Goal: Task Accomplishment & Management: Complete application form

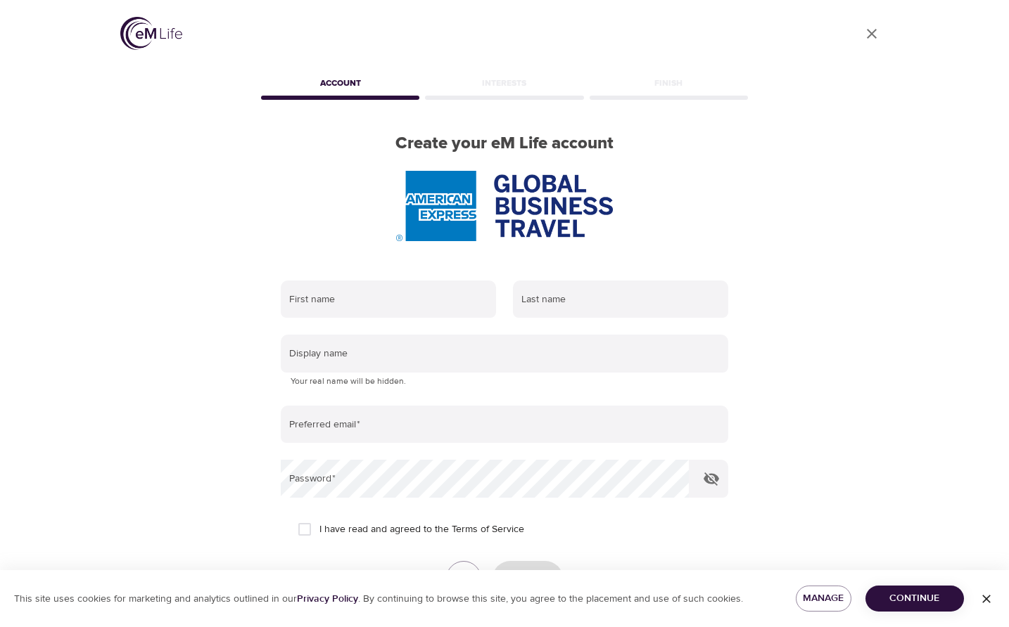
click at [308, 229] on div at bounding box center [504, 206] width 492 height 70
click at [390, 302] on input "text" at bounding box center [388, 300] width 215 height 38
type input "[PERSON_NAME]"
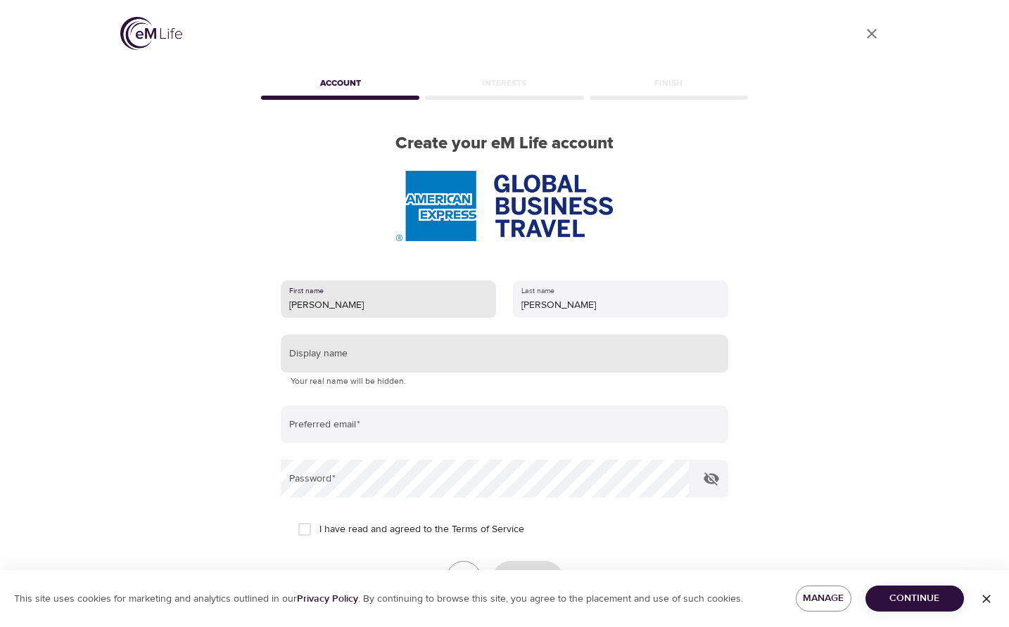
type input "[PERSON_NAME]"
click at [385, 362] on input "text" at bounding box center [504, 354] width 447 height 38
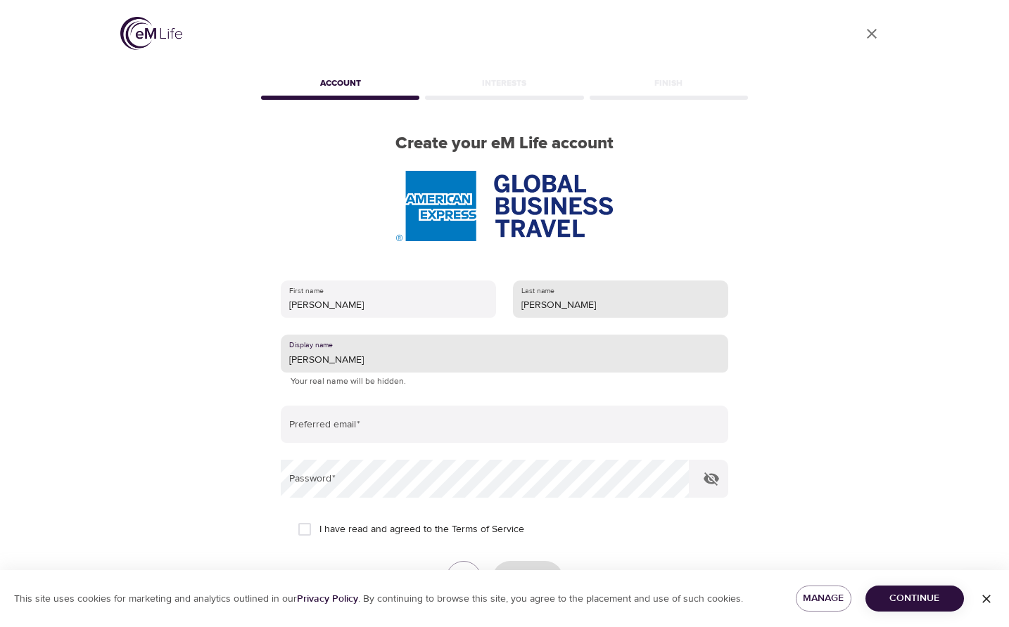
scroll to position [70, 0]
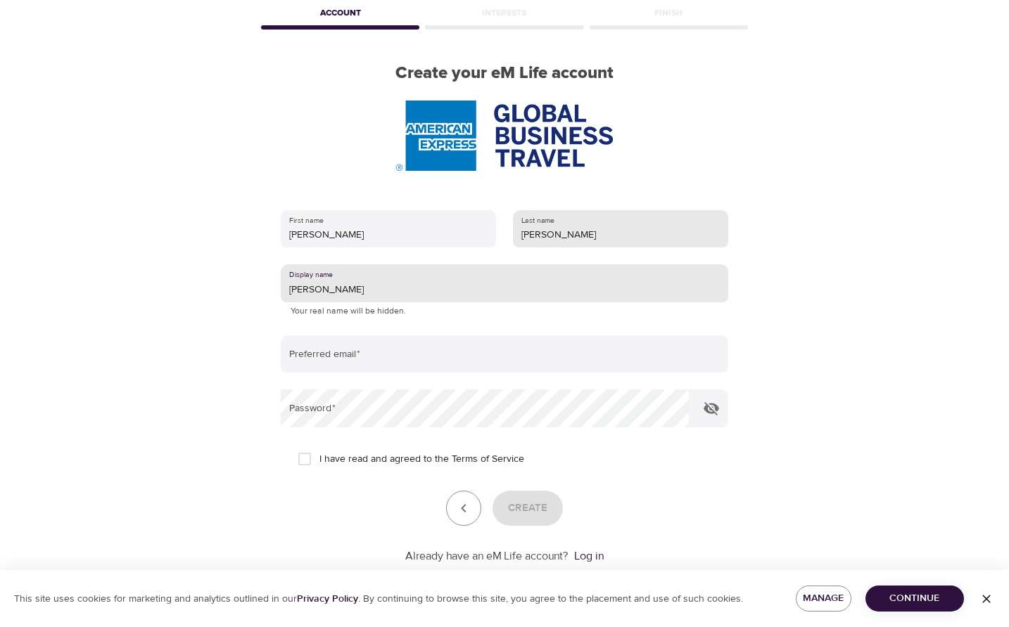
type input "JOHAN"
click at [671, 241] on input "GUTIERREZ DELGADO" at bounding box center [620, 229] width 215 height 38
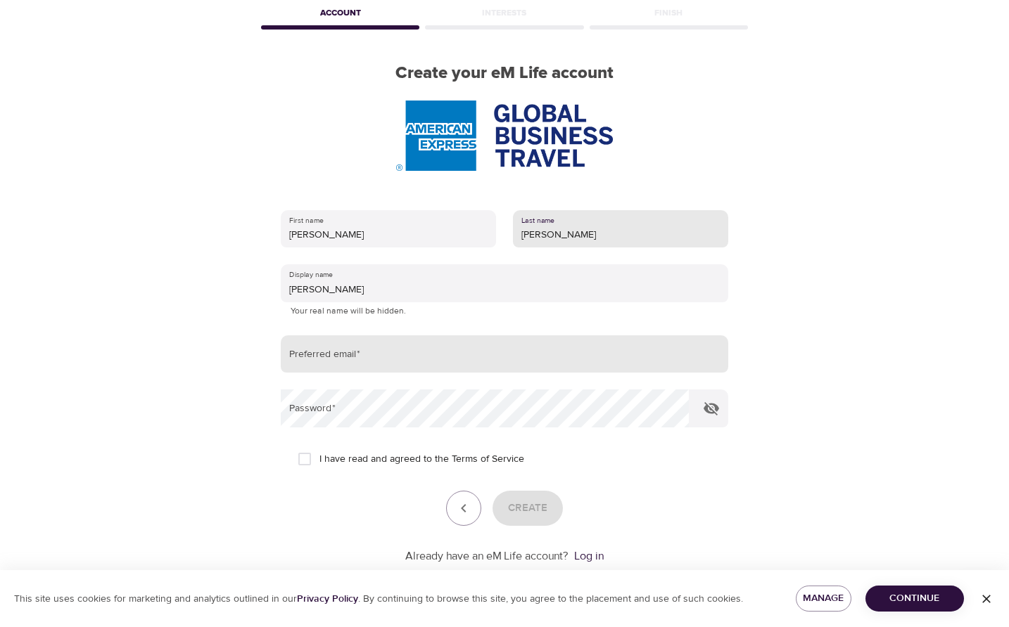
type input "GUTIERREZ"
click at [403, 355] on input "email" at bounding box center [504, 355] width 447 height 38
type input "johan.gutierrez@amexgbt.com"
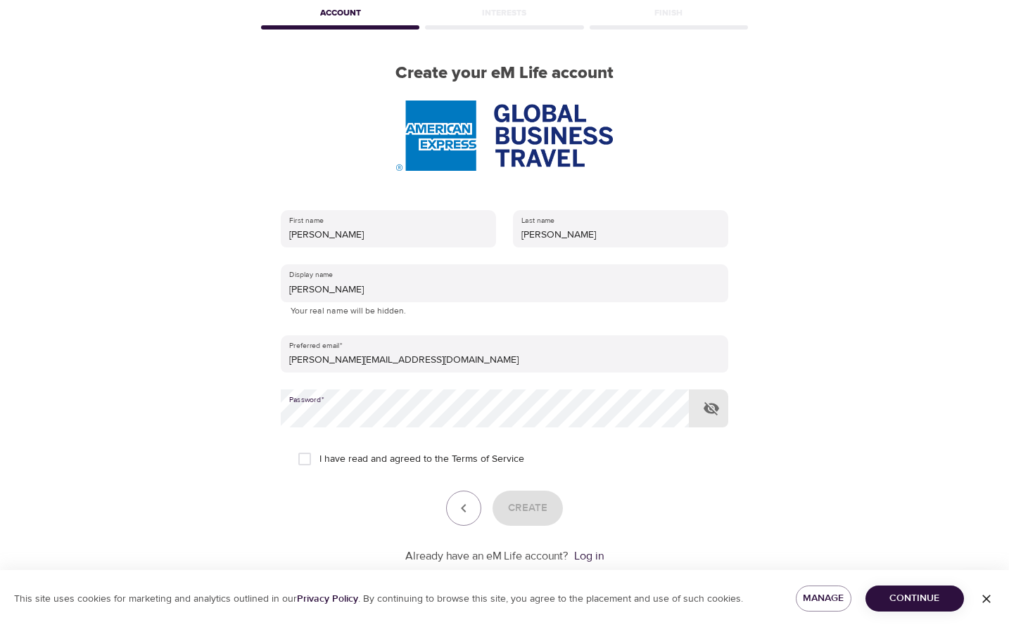
click at [301, 457] on input "I have read and agreed to the Terms of Service" at bounding box center [305, 460] width 30 height 30
checkbox input "true"
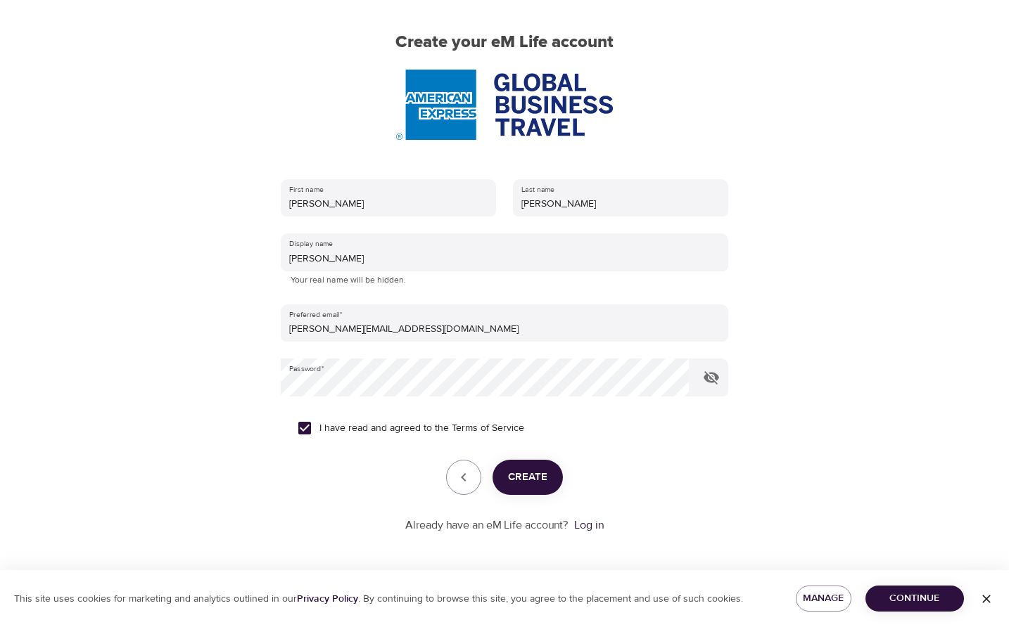
scroll to position [103, 0]
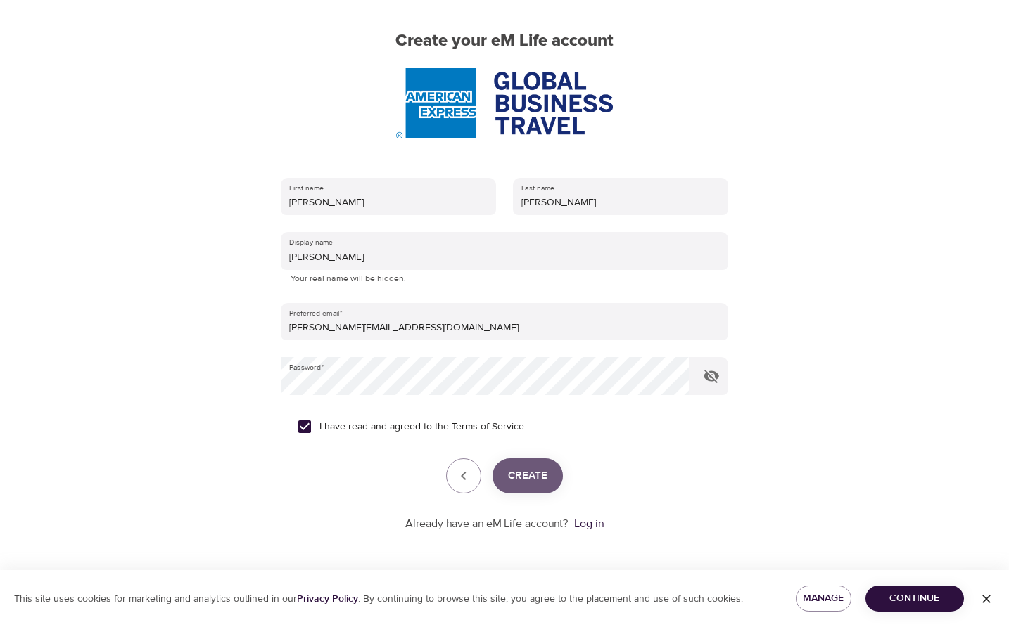
click at [542, 489] on button "Create" at bounding box center [527, 476] width 70 height 35
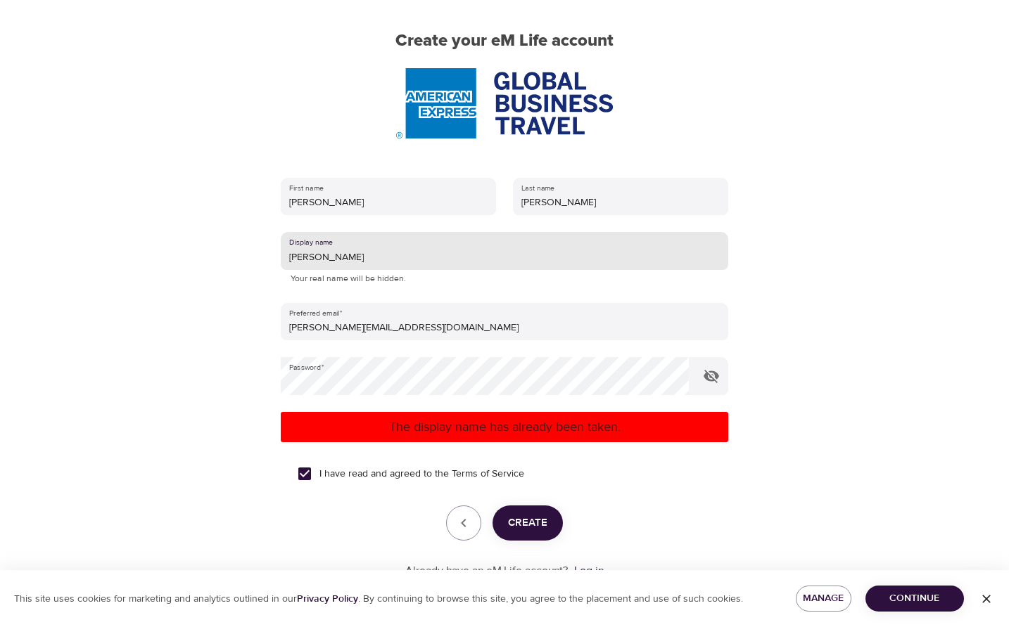
click at [359, 264] on input "JOHAN" at bounding box center [504, 251] width 447 height 38
type input "JOHANGUT"
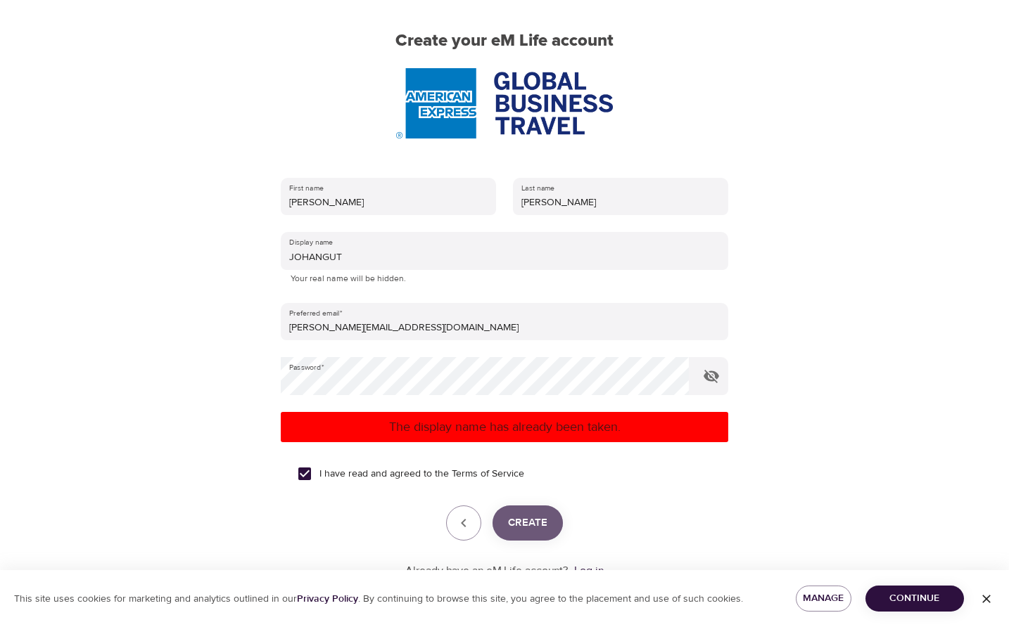
click at [537, 528] on span "Create" at bounding box center [527, 523] width 39 height 18
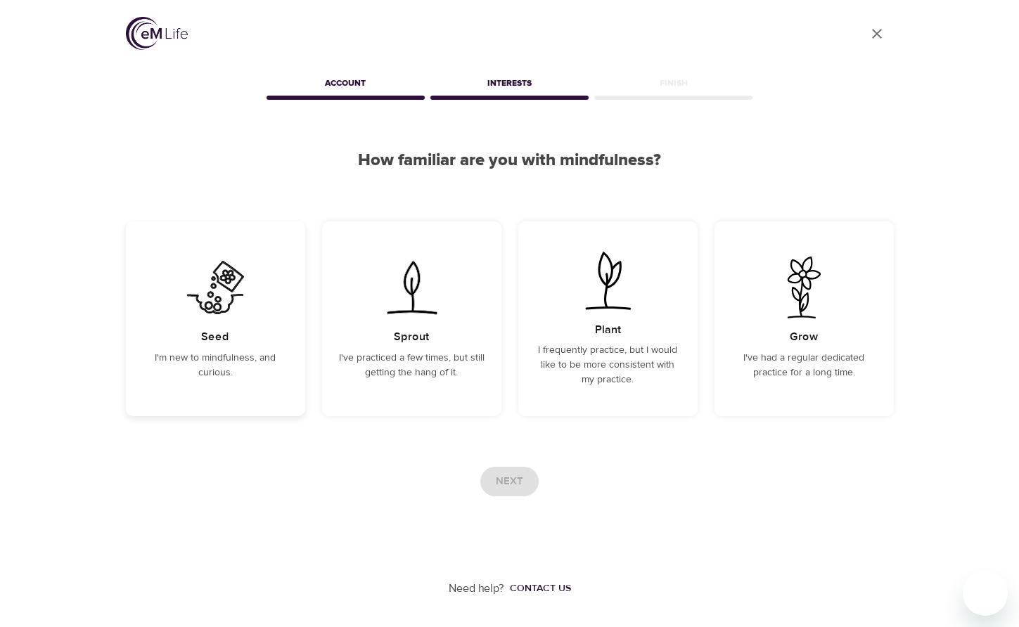
click at [217, 302] on img at bounding box center [215, 288] width 71 height 62
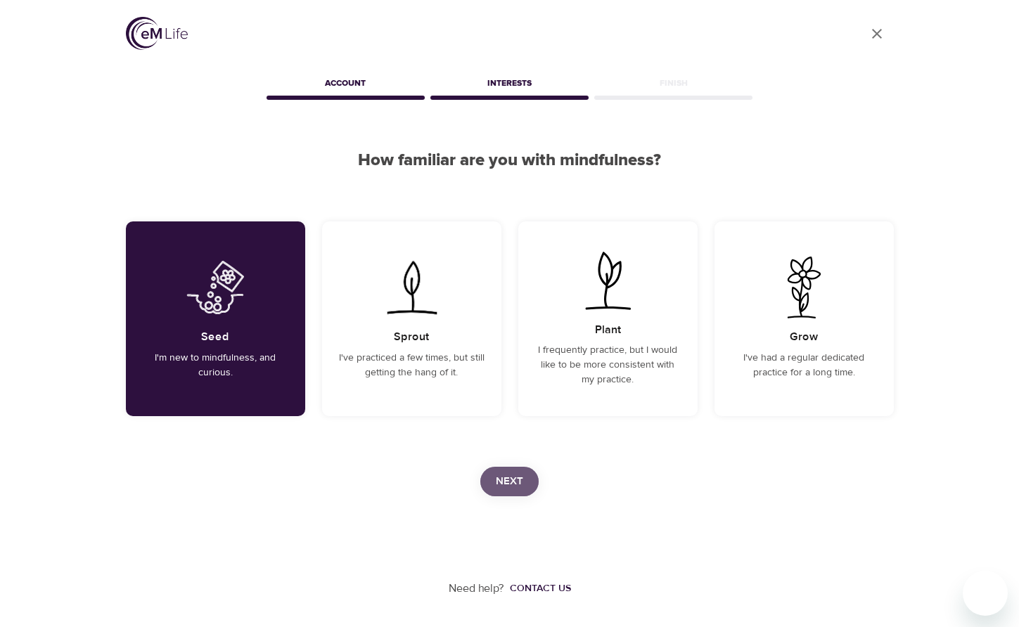
click at [503, 474] on span "Next" at bounding box center [509, 482] width 27 height 18
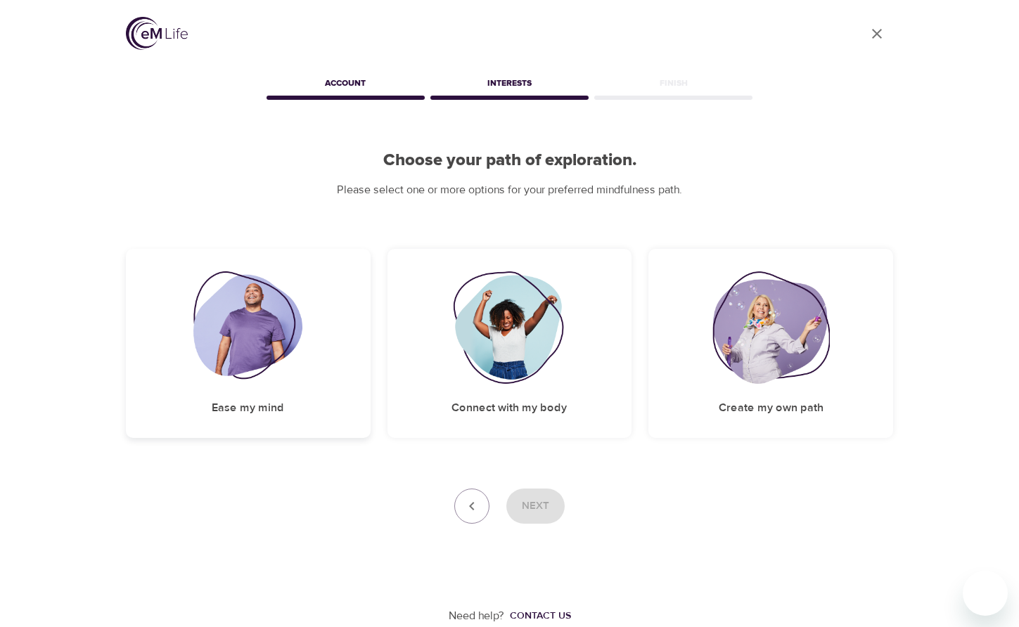
click at [271, 379] on img at bounding box center [247, 328] width 109 height 113
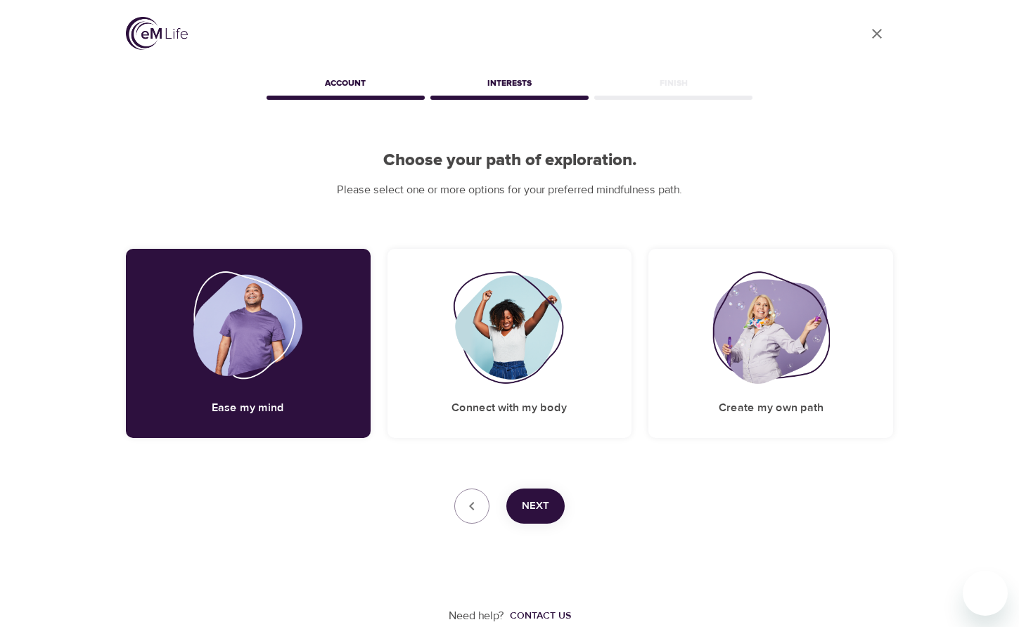
click at [547, 510] on span "Next" at bounding box center [535, 506] width 27 height 18
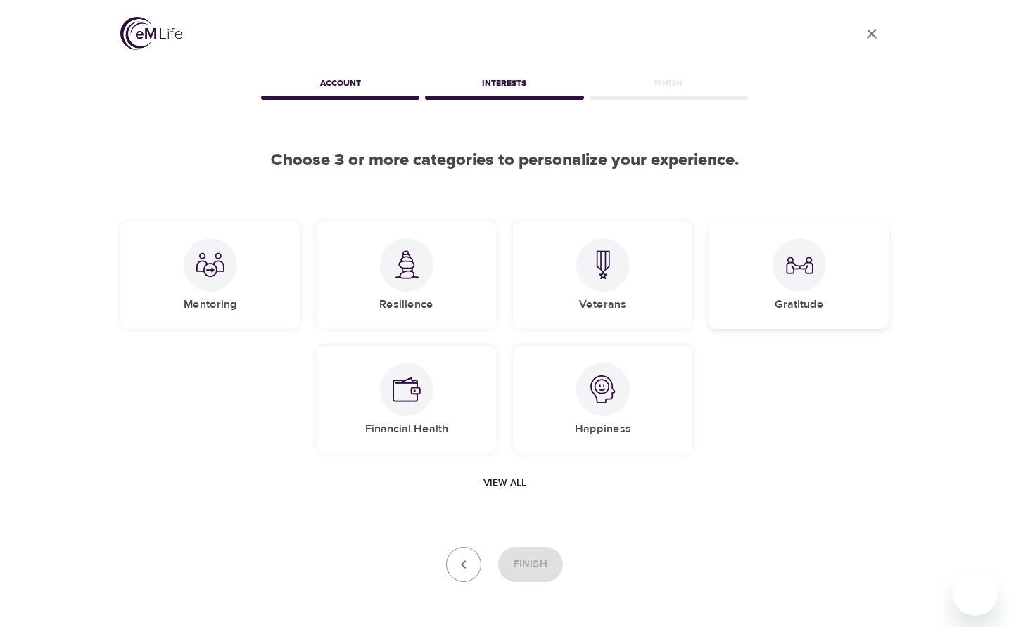
click at [778, 284] on div "Gratitude" at bounding box center [798, 276] width 179 height 108
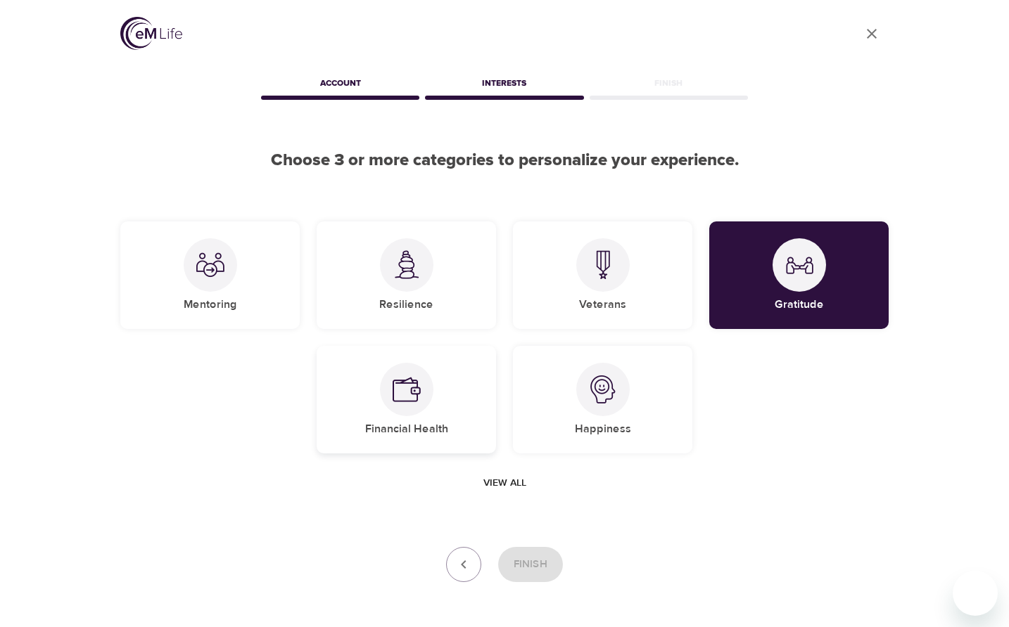
click at [371, 395] on div "Financial Health" at bounding box center [406, 400] width 179 height 108
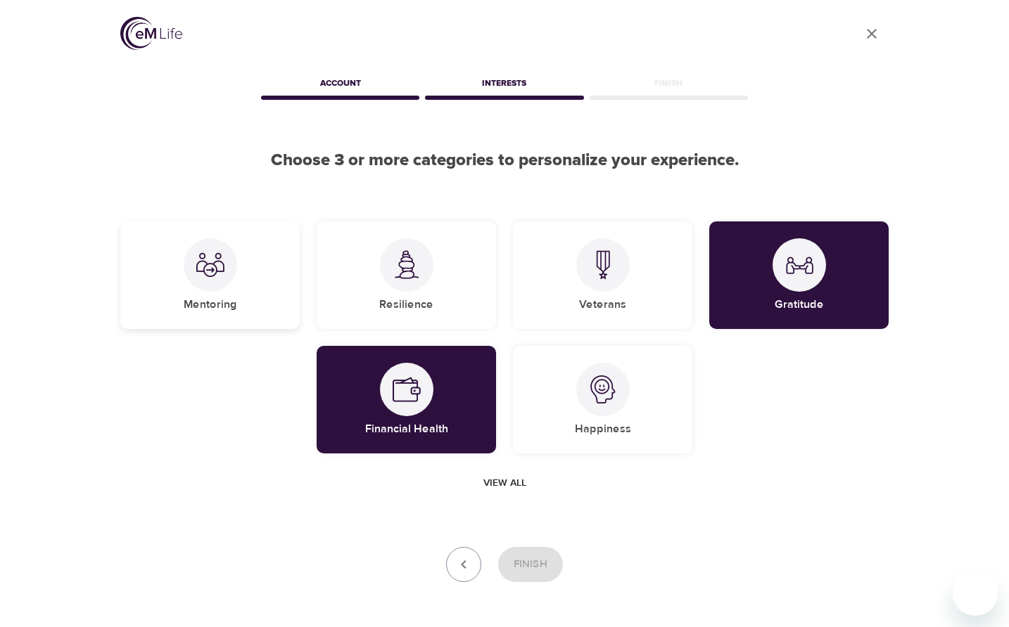
click at [272, 284] on div "Mentoring" at bounding box center [209, 276] width 179 height 108
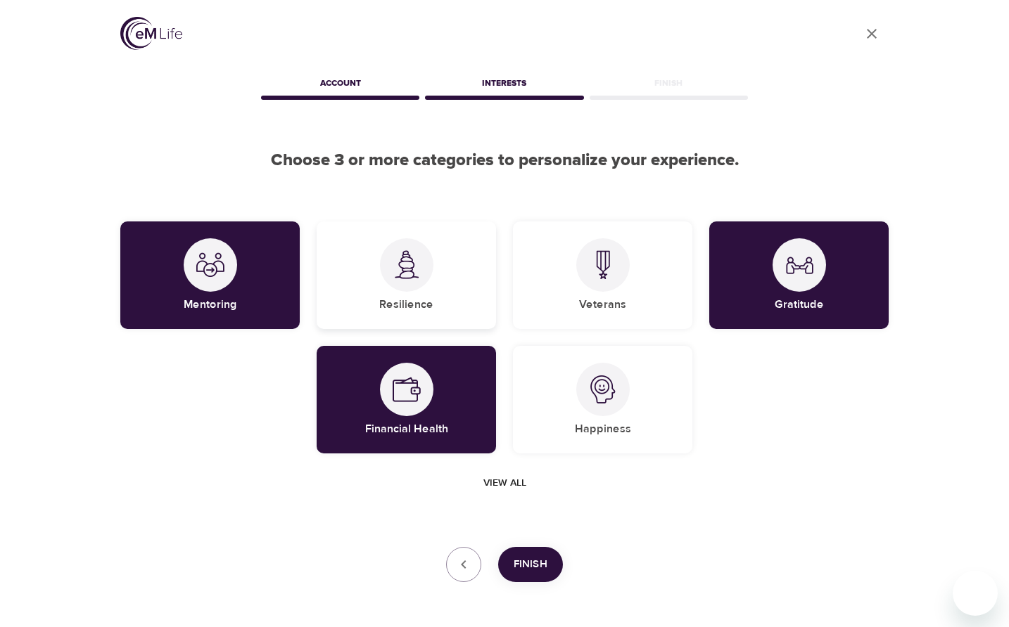
click at [420, 312] on div "Resilience" at bounding box center [406, 276] width 179 height 108
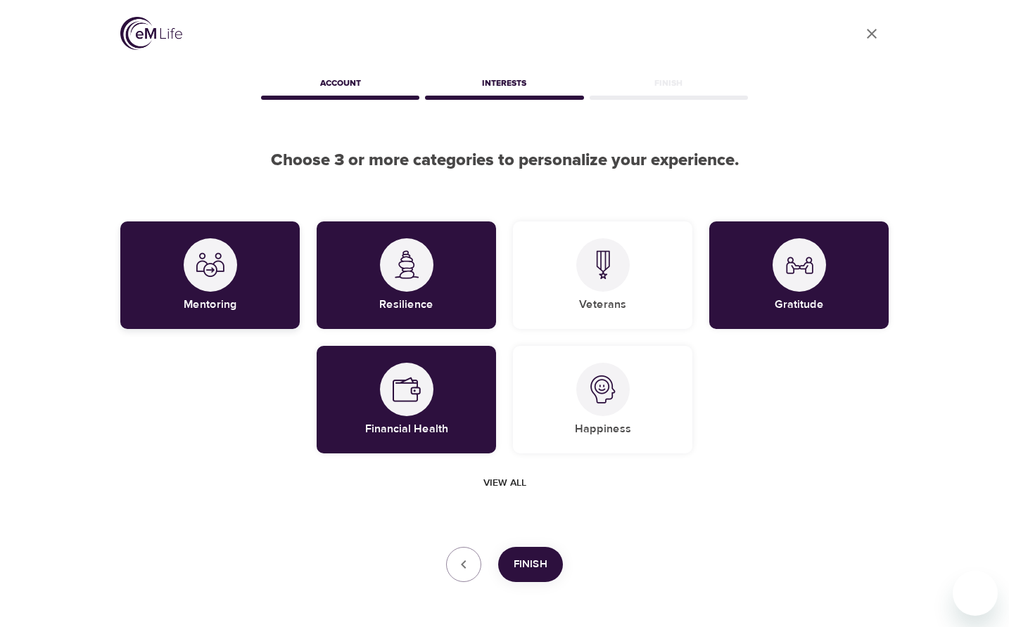
drag, startPoint x: 188, startPoint y: 286, endPoint x: 196, endPoint y: 291, distance: 9.2
click at [193, 290] on div "Mentoring" at bounding box center [209, 276] width 179 height 108
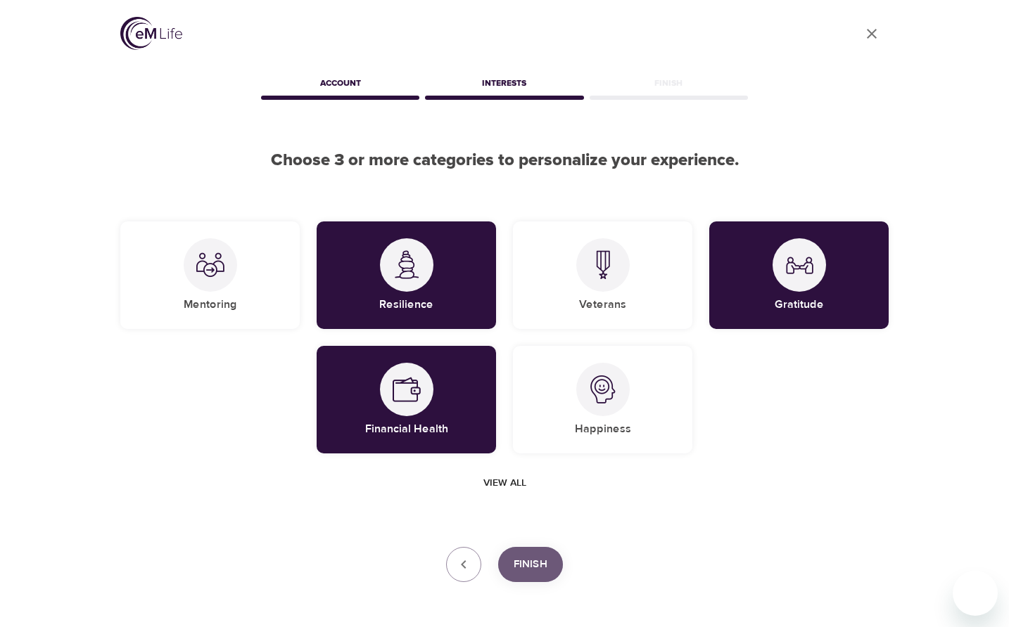
click at [529, 563] on span "Finish" at bounding box center [531, 565] width 34 height 18
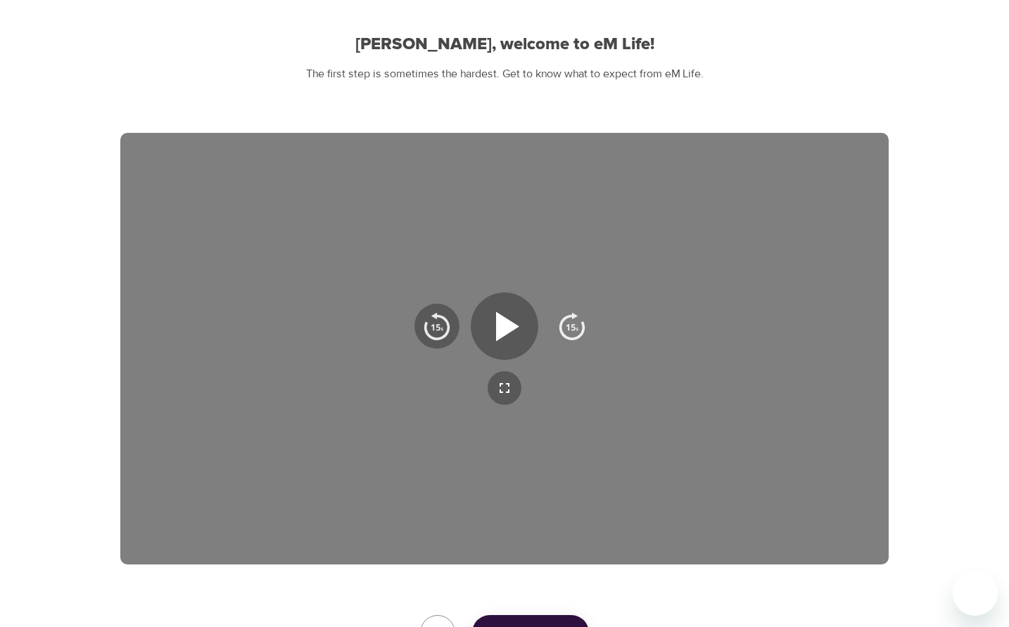
scroll to position [141, 0]
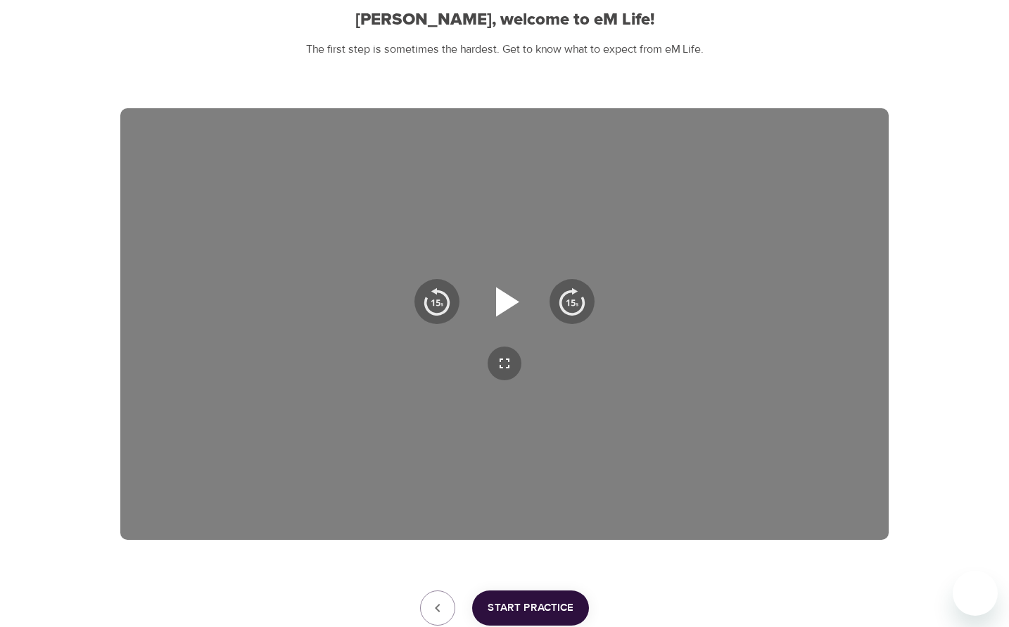
click at [503, 312] on icon "button" at bounding box center [504, 301] width 51 height 51
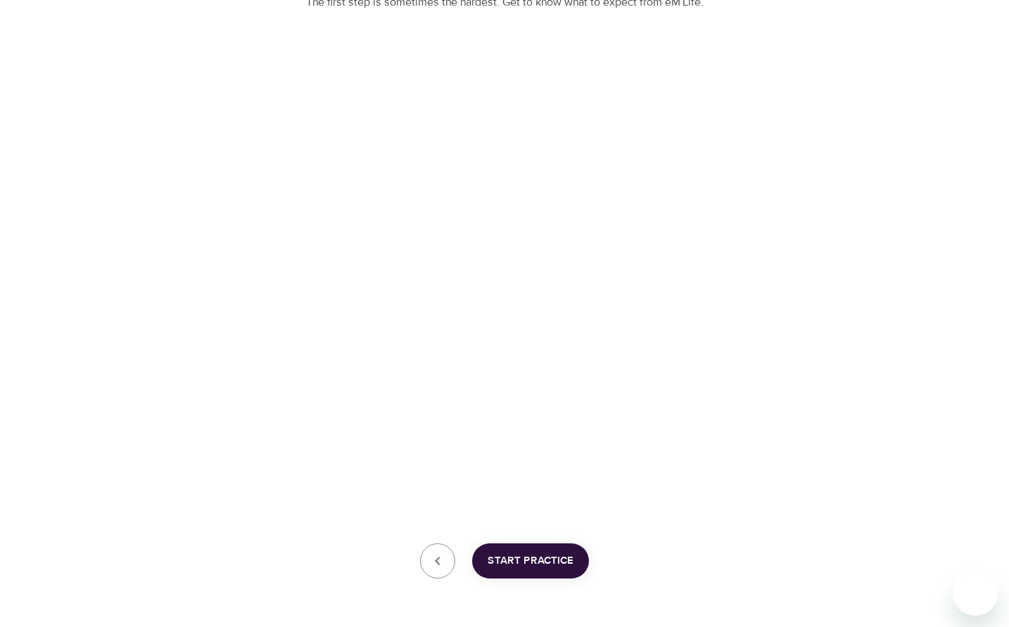
scroll to position [240, 0]
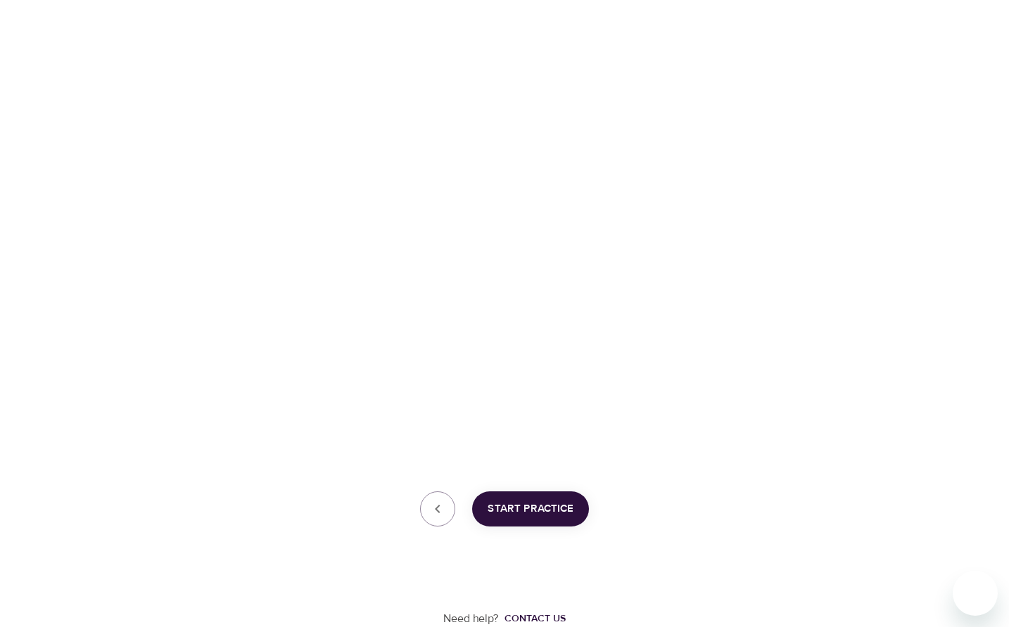
click at [549, 517] on span "Start Practice" at bounding box center [530, 509] width 86 height 18
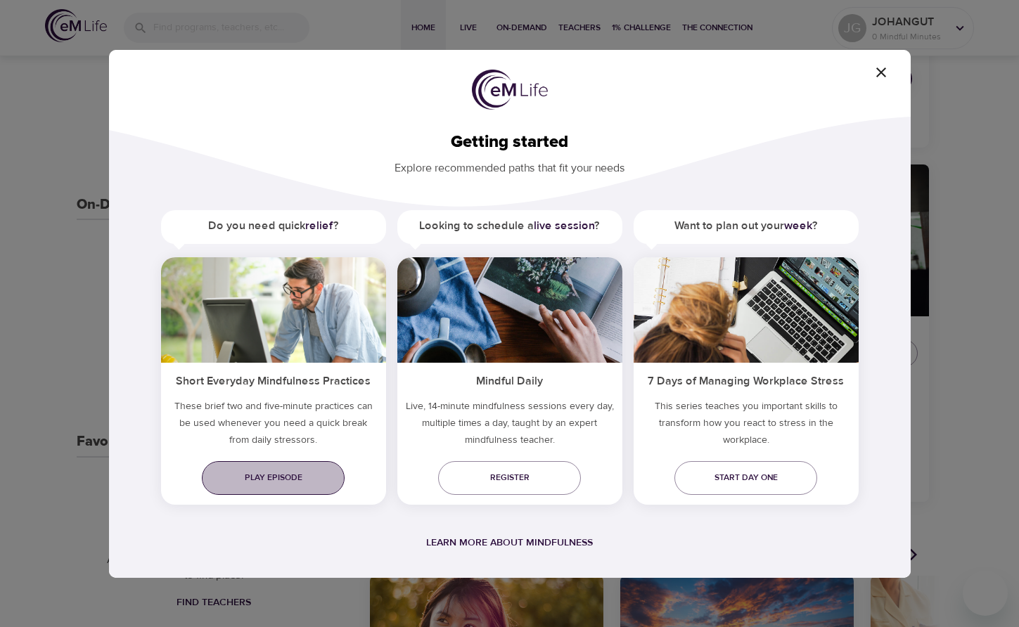
click at [312, 478] on span "Play episode" at bounding box center [273, 478] width 120 height 15
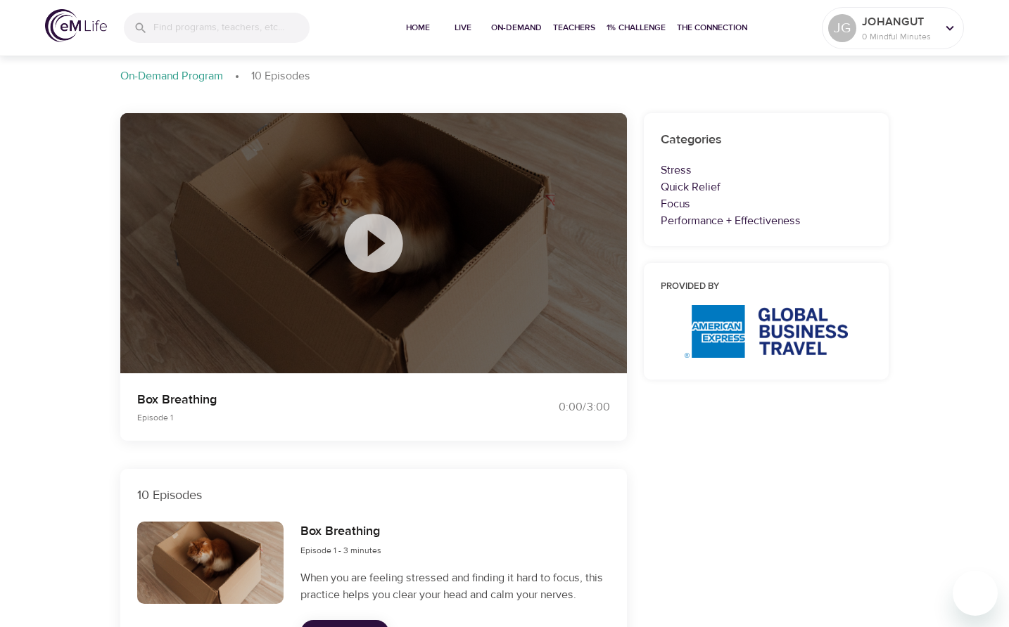
scroll to position [70, 0]
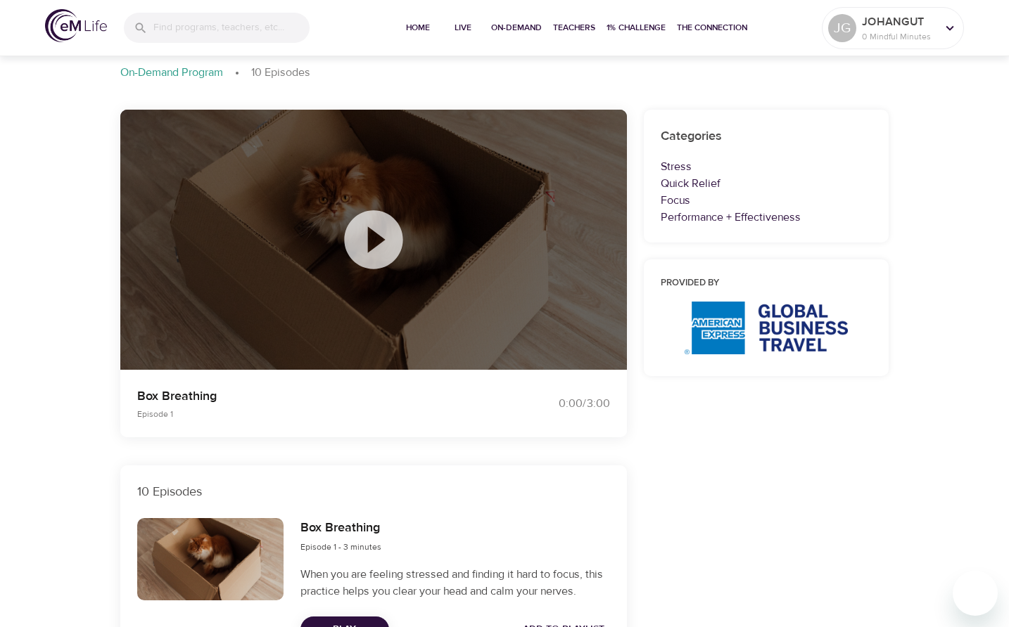
click at [383, 230] on icon at bounding box center [373, 239] width 58 height 58
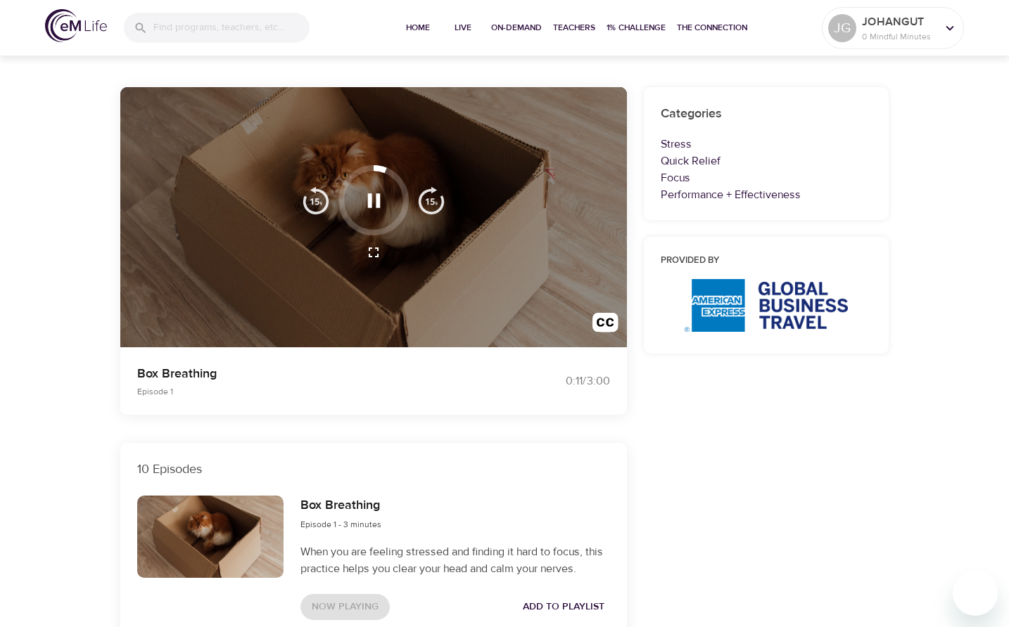
scroll to position [0, 0]
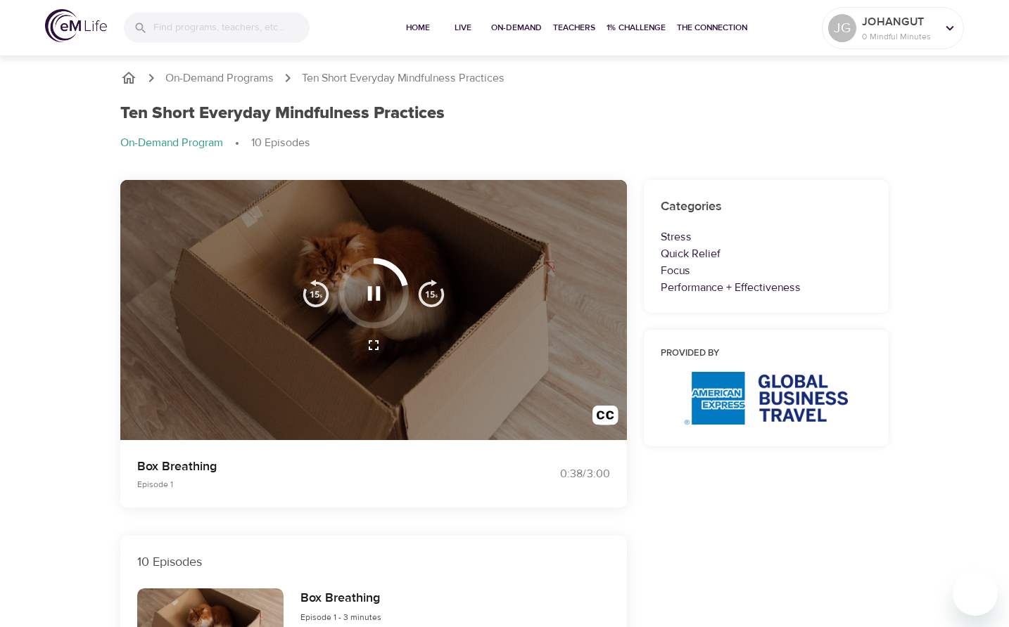
click at [542, 122] on div "Ten Short Everyday Mindfulness Practices" at bounding box center [504, 113] width 768 height 20
click at [637, 111] on div "Ten Short Everyday Mindfulness Practices" at bounding box center [504, 113] width 768 height 20
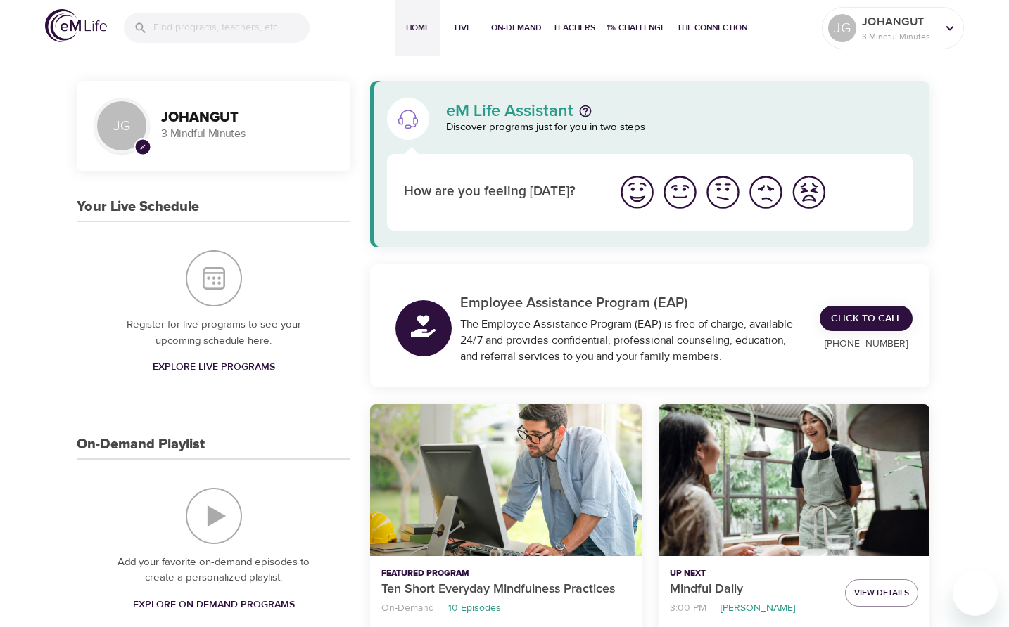
click at [641, 197] on img "I'm feeling great" at bounding box center [637, 192] width 39 height 39
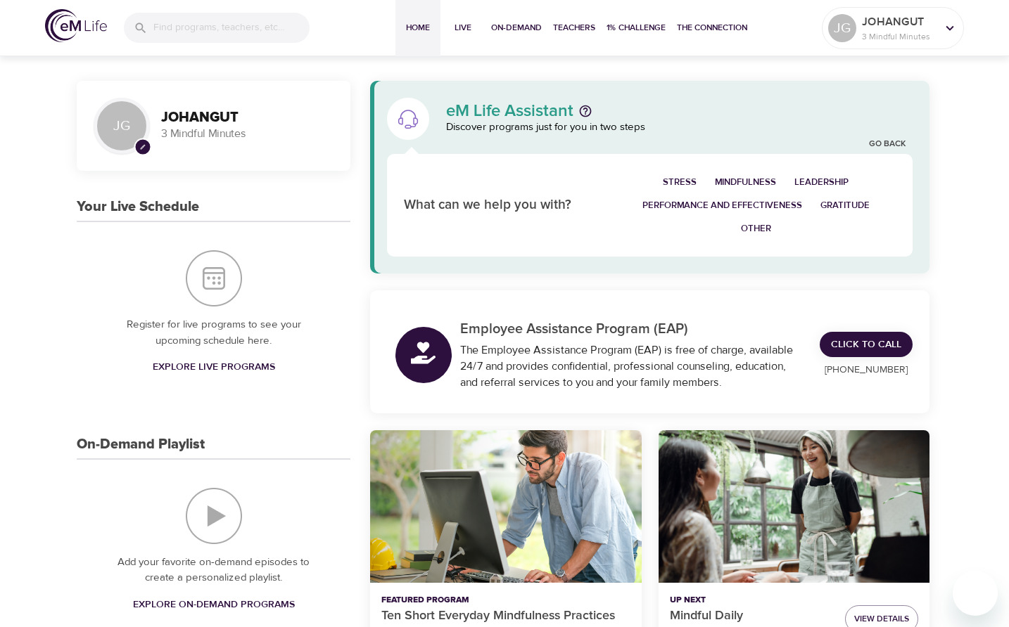
click at [767, 96] on div "eM Life Assistant Discover programs just for you in two steps" at bounding box center [679, 119] width 483 height 50
click at [939, 29] on div at bounding box center [949, 28] width 21 height 21
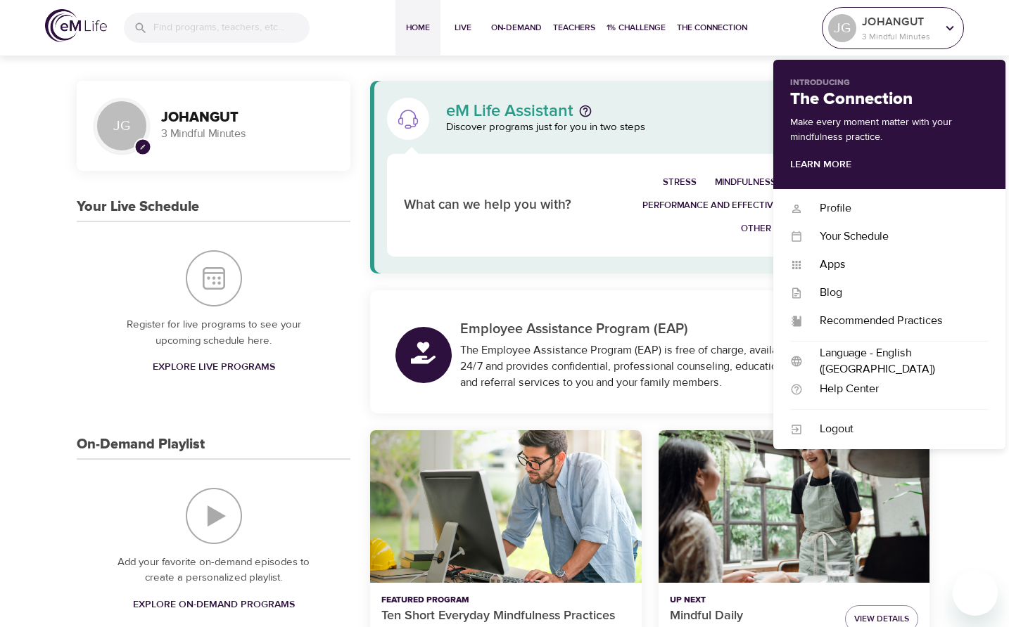
click at [926, 33] on p "3 Mindful Minutes" at bounding box center [899, 36] width 75 height 13
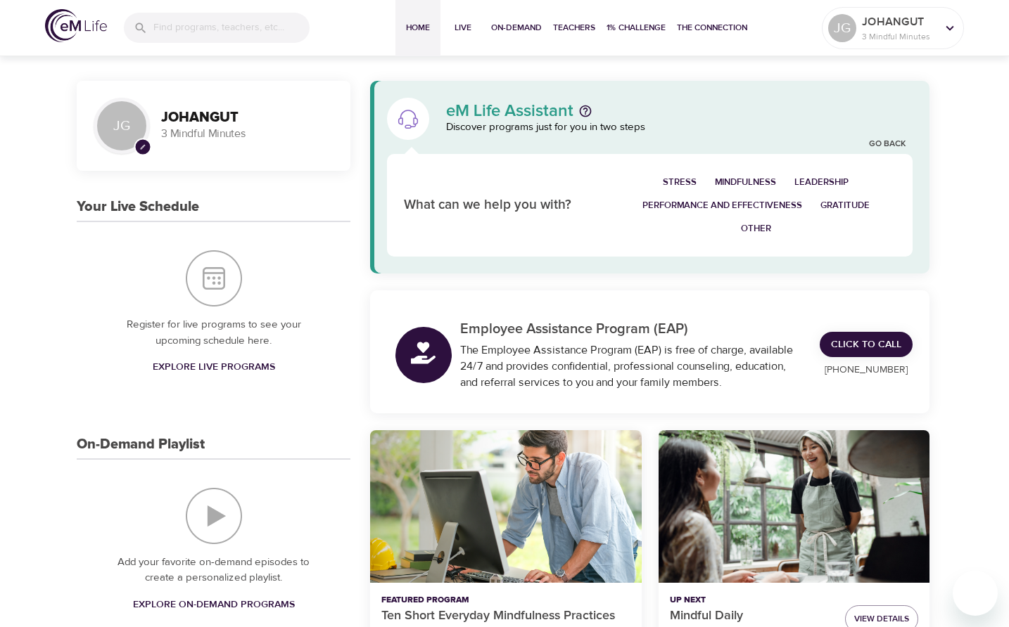
click at [226, 138] on p "3 Mindful Minutes" at bounding box center [247, 134] width 172 height 16
click at [762, 94] on div "eM Life Assistant Discover programs just for you in two steps" at bounding box center [679, 119] width 483 height 50
click at [452, 27] on span "Live" at bounding box center [463, 27] width 34 height 15
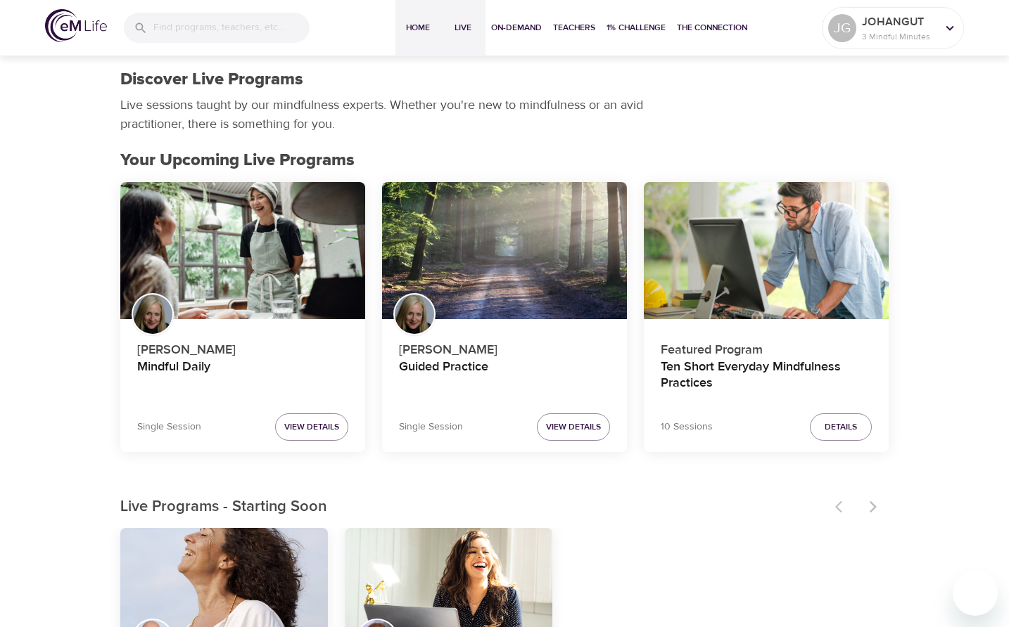
click at [402, 28] on span "Home" at bounding box center [418, 27] width 34 height 15
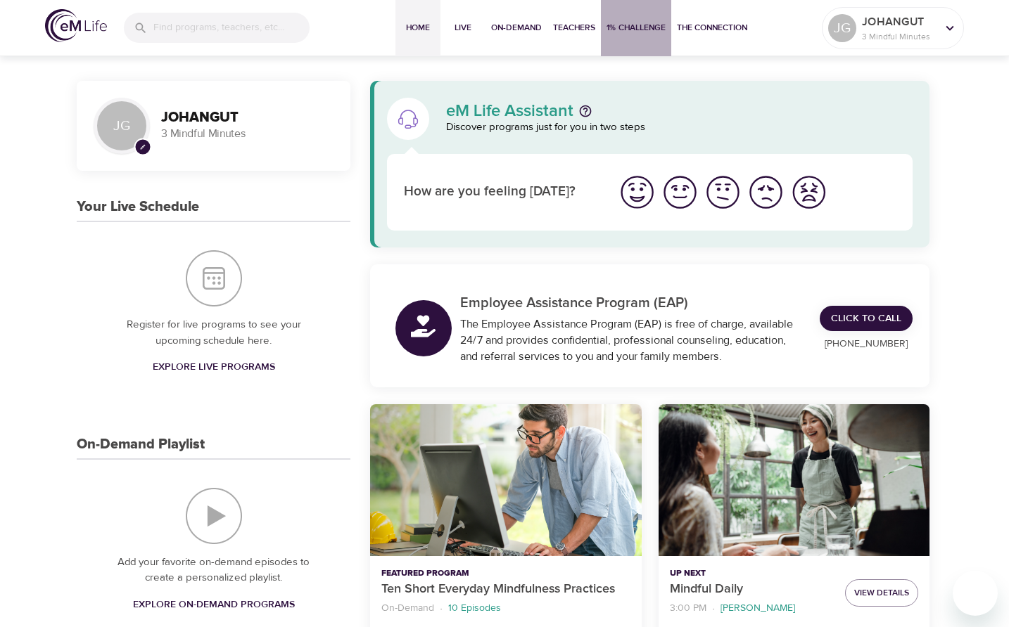
click at [638, 42] on button "1% Challenge" at bounding box center [636, 28] width 70 height 56
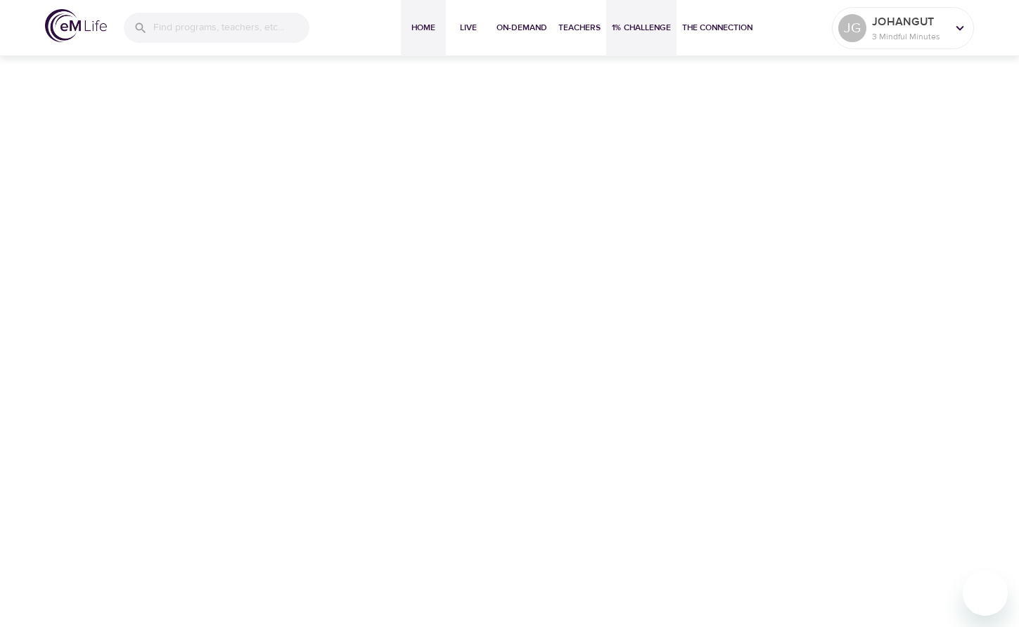
click at [430, 35] on button "Home" at bounding box center [423, 28] width 45 height 56
